Goal: Information Seeking & Learning: Learn about a topic

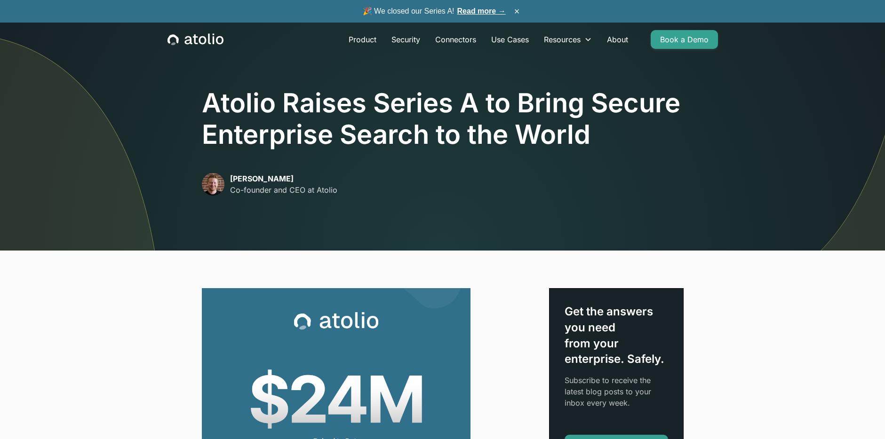
click at [205, 43] on icon "home" at bounding box center [202, 40] width 8 height 8
click at [360, 40] on link "Product" at bounding box center [362, 39] width 43 height 19
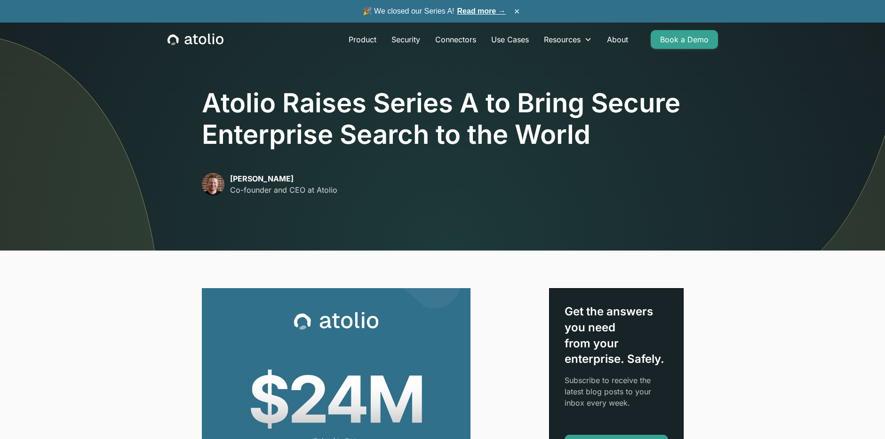
click at [217, 40] on icon "home" at bounding box center [195, 39] width 56 height 12
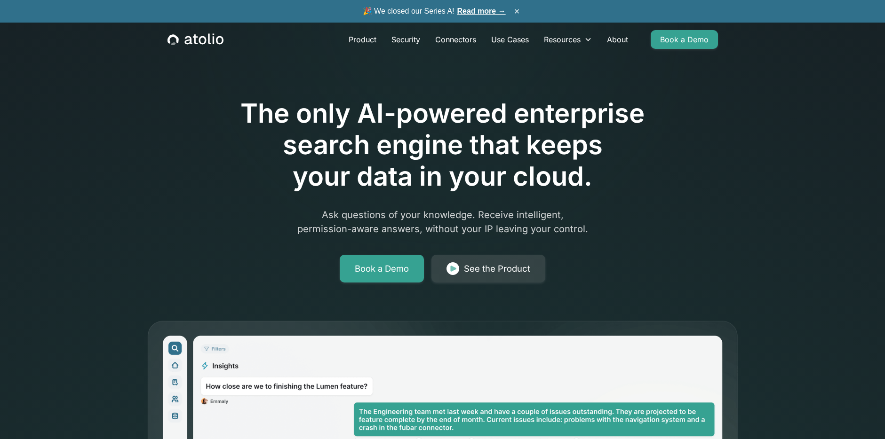
click at [116, 142] on div "The only AI-powered enterprise search engine that keeps your data in your cloud…" at bounding box center [442, 321] width 885 height 643
